Goal: Find specific page/section: Find specific page/section

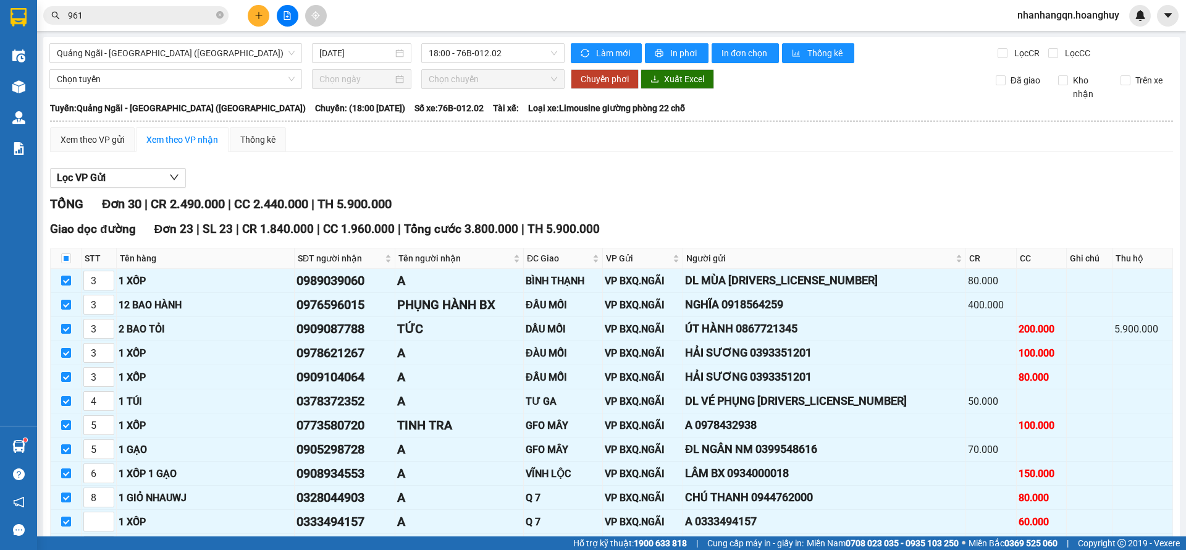
click at [96, 14] on input "961" at bounding box center [141, 16] width 146 height 14
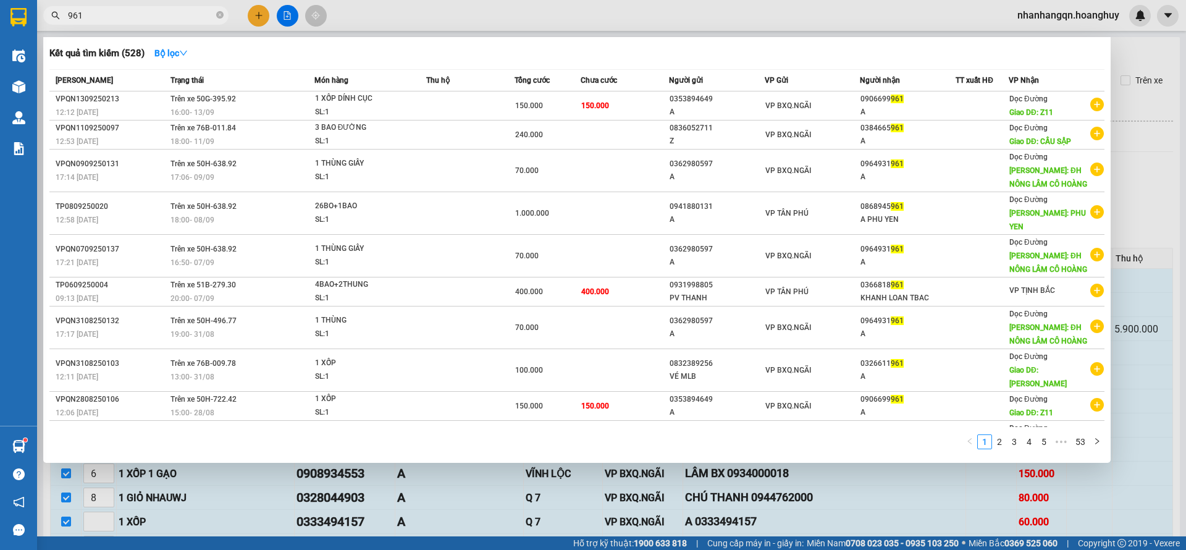
click at [96, 14] on input "961" at bounding box center [141, 16] width 146 height 14
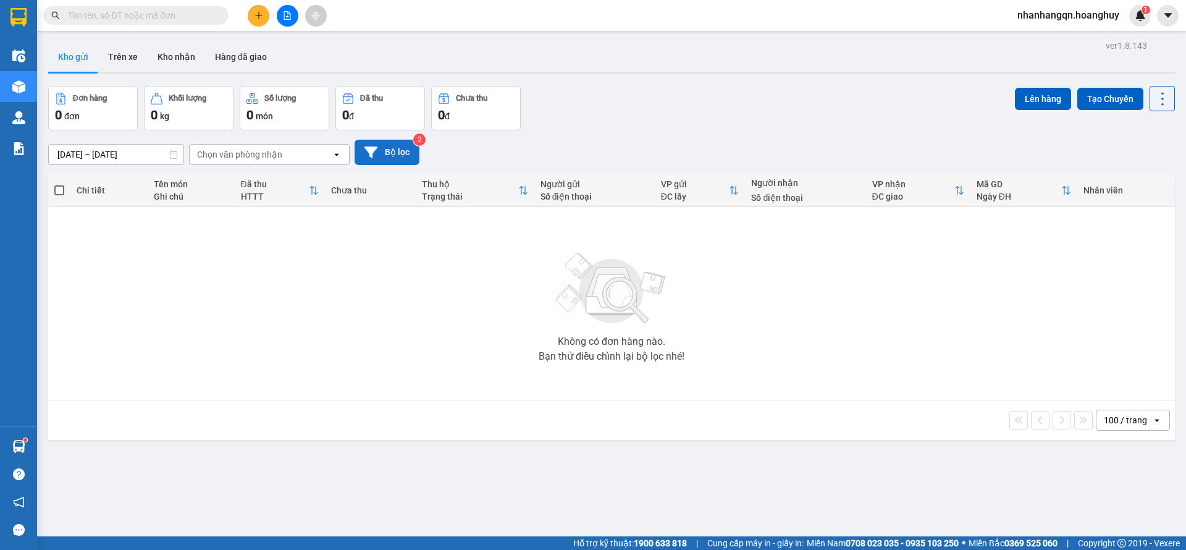
drag, startPoint x: 396, startPoint y: 151, endPoint x: 398, endPoint y: 159, distance: 8.2
click at [398, 159] on button "Bộ lọc" at bounding box center [386, 152] width 65 height 25
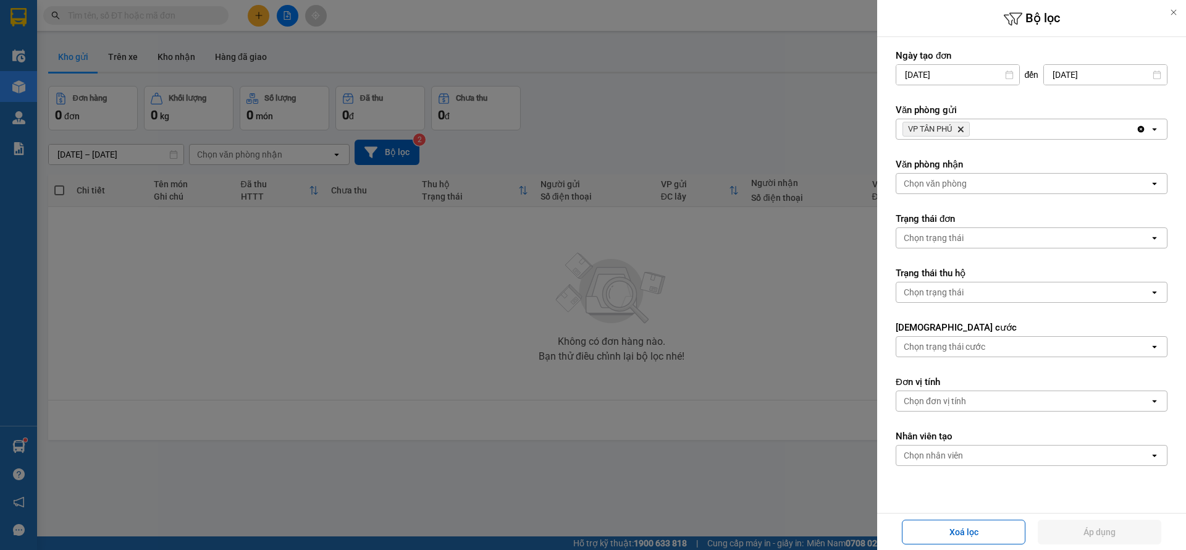
click at [962, 127] on icon "Delete" at bounding box center [960, 128] width 7 height 7
click at [962, 127] on div "Chọn văn phòng" at bounding box center [934, 129] width 63 height 12
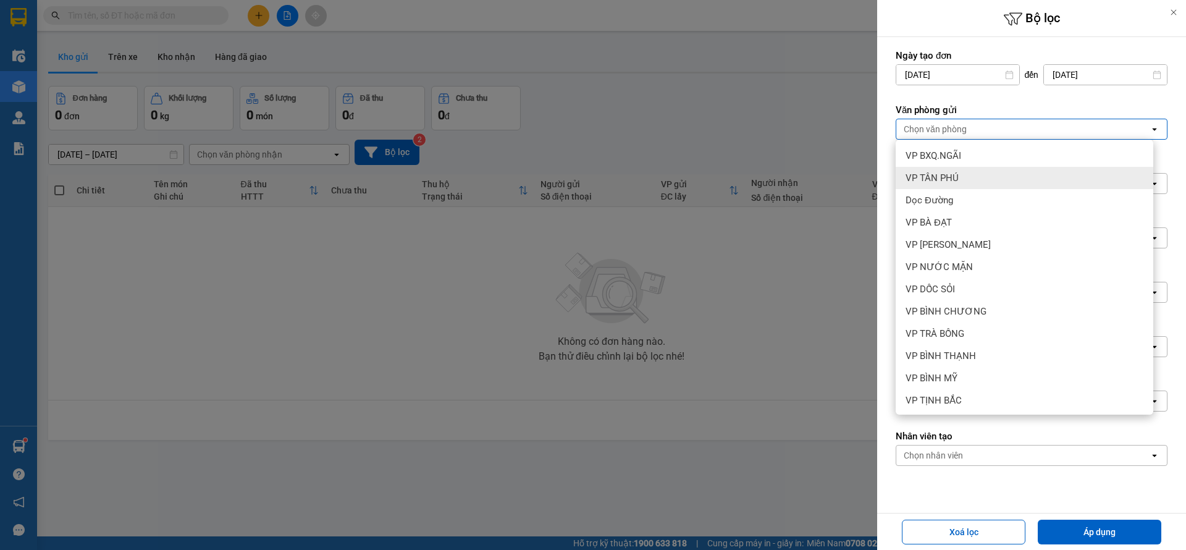
click at [964, 180] on div "VP TÂN PHÚ" at bounding box center [1024, 178] width 258 height 22
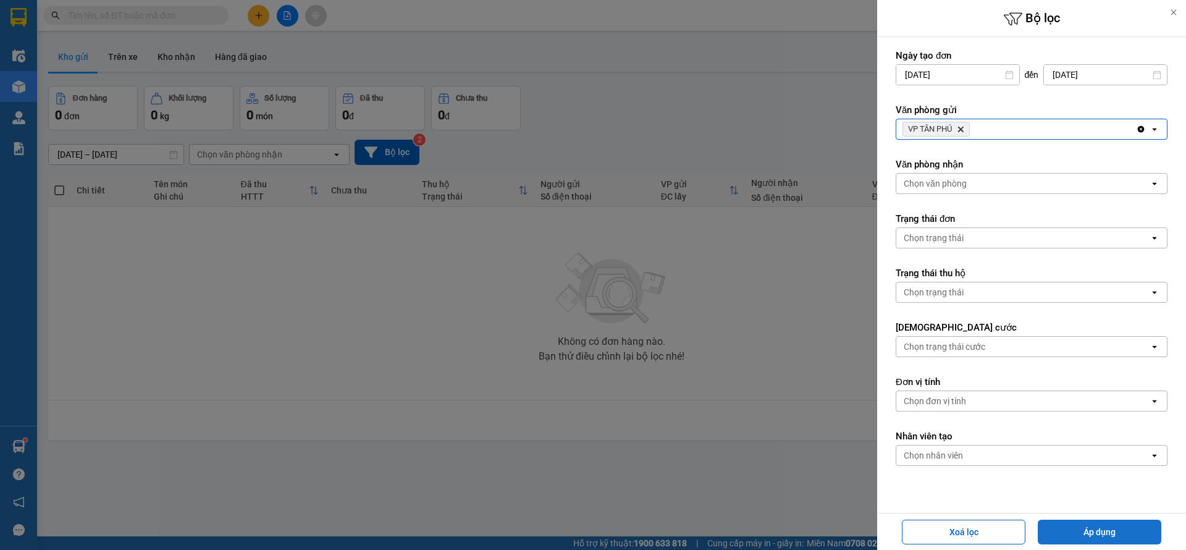
click at [1068, 522] on button "Áp dụng" at bounding box center [1099, 531] width 124 height 25
